Goal: Task Accomplishment & Management: Manage account settings

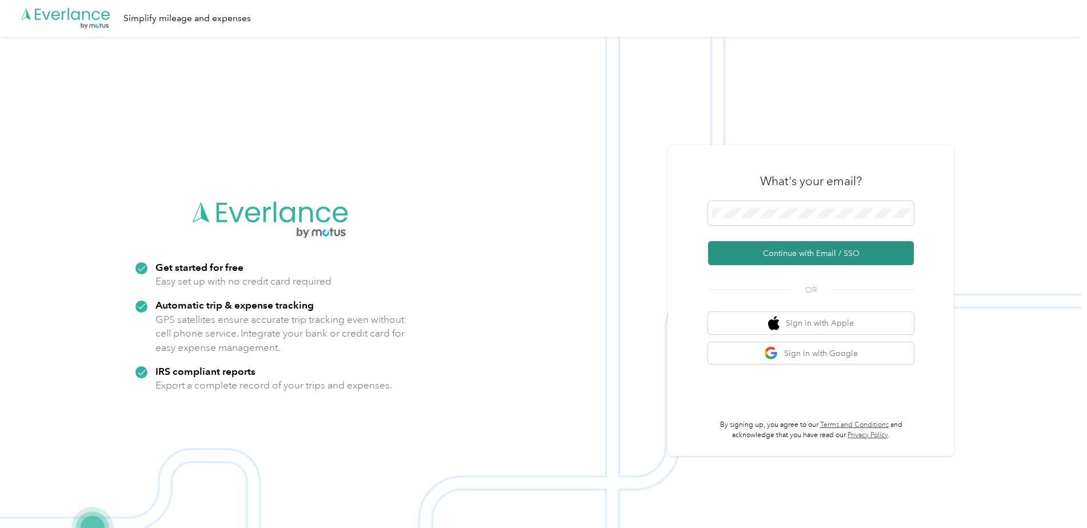
click at [785, 251] on button "Continue with Email / SSO" at bounding box center [811, 253] width 206 height 24
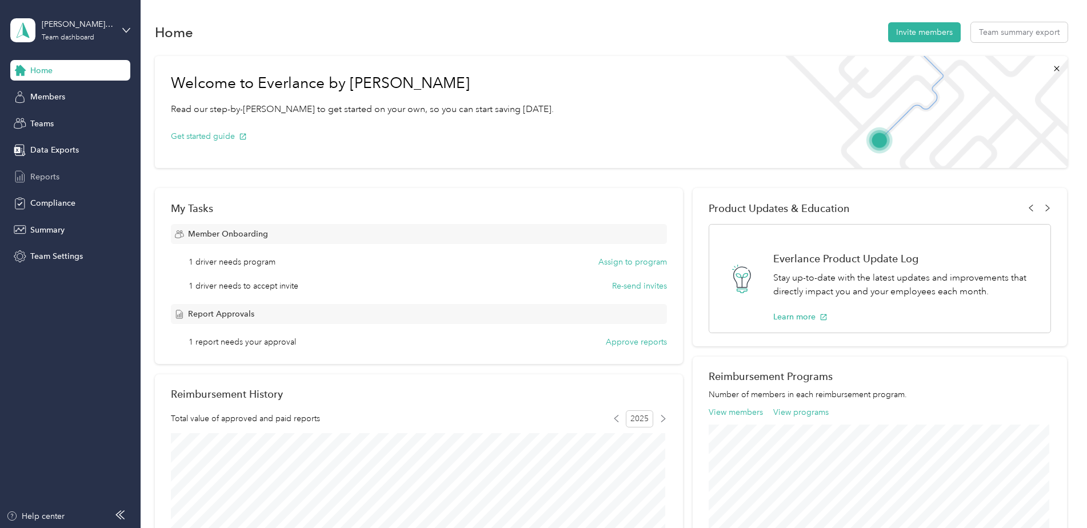
click at [45, 175] on span "Reports" at bounding box center [44, 177] width 29 height 12
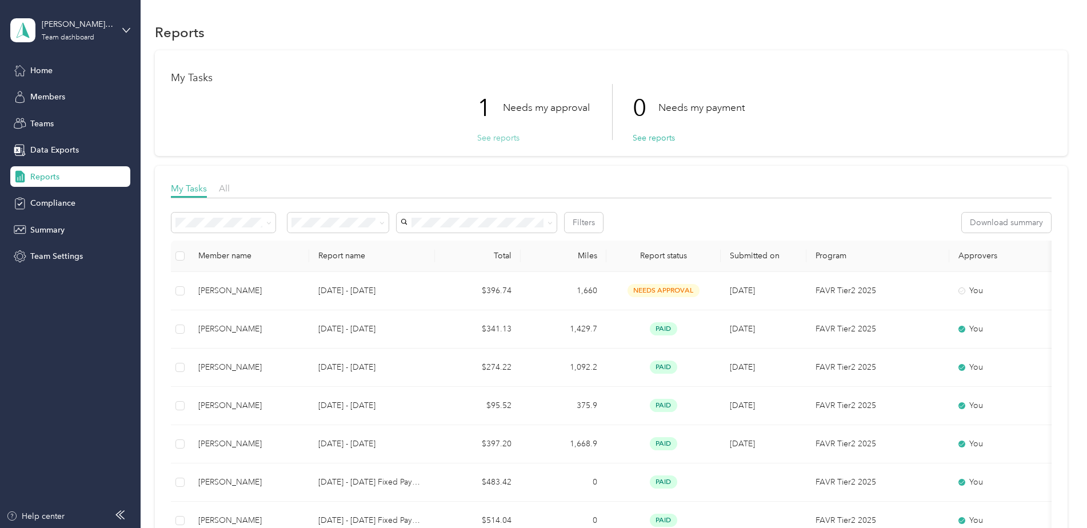
click at [496, 137] on button "See reports" at bounding box center [498, 138] width 42 height 12
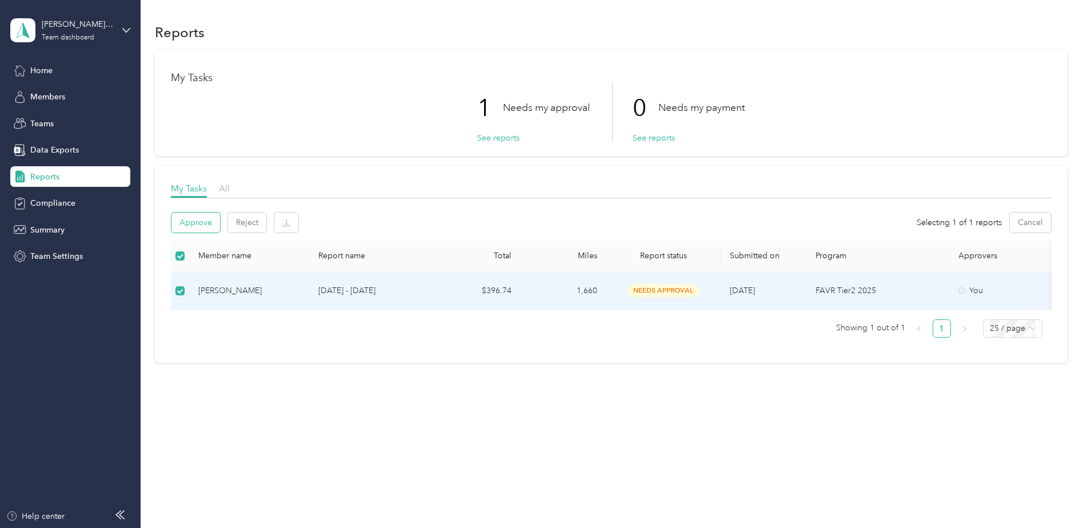
click at [199, 223] on button "Approve" at bounding box center [195, 223] width 49 height 20
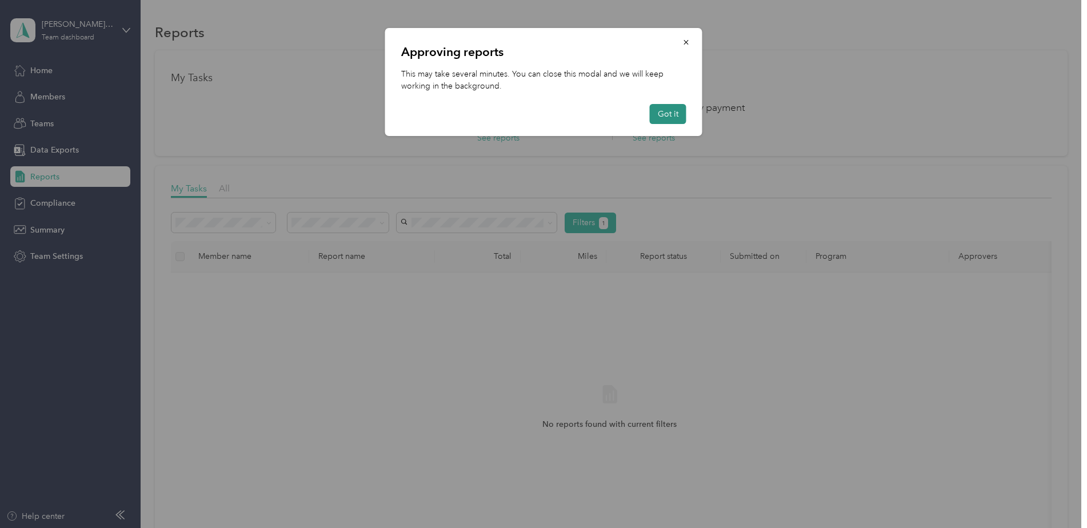
click at [666, 112] on button "Got it" at bounding box center [668, 114] width 37 height 20
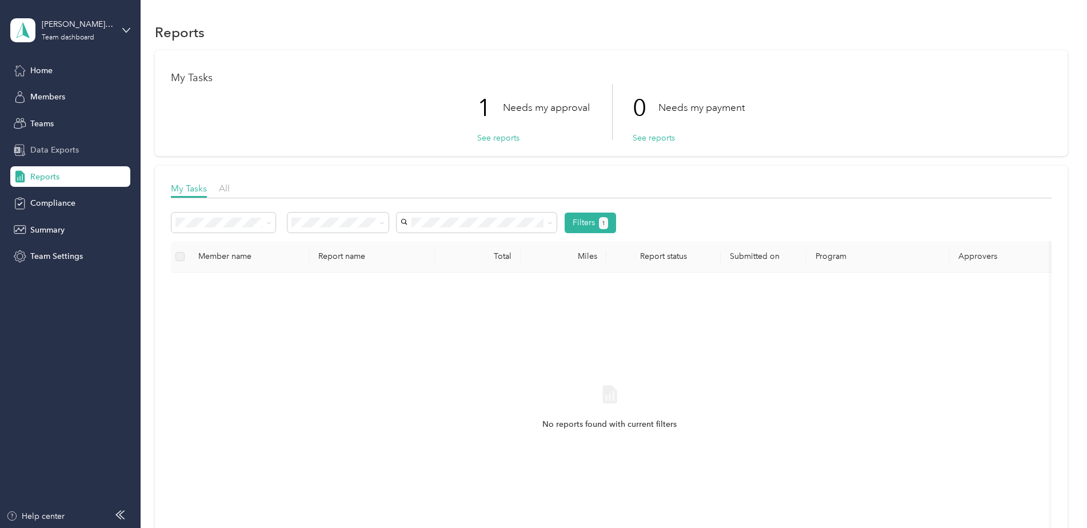
click at [59, 150] on span "Data Exports" at bounding box center [54, 150] width 49 height 12
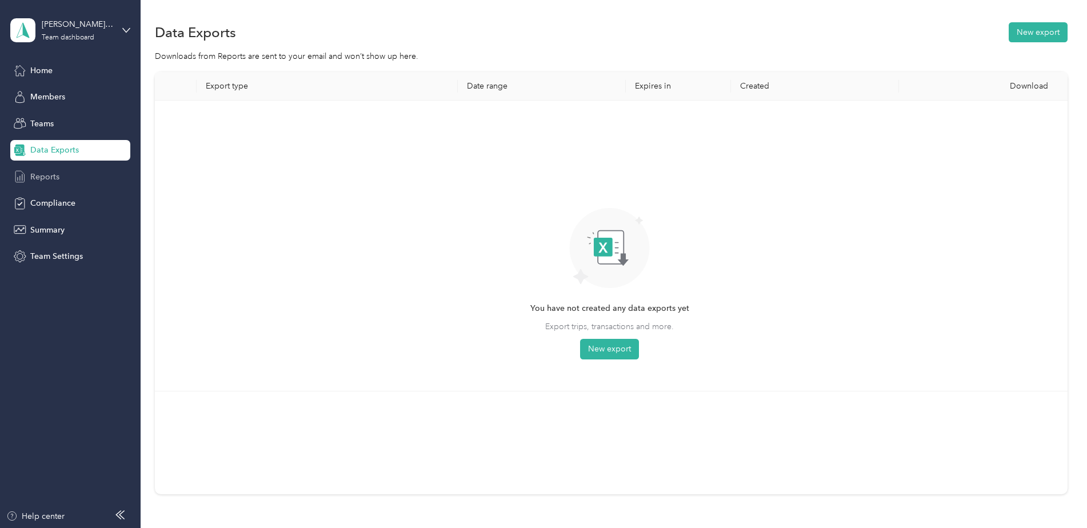
click at [45, 177] on span "Reports" at bounding box center [44, 177] width 29 height 12
